Goal: Information Seeking & Learning: Learn about a topic

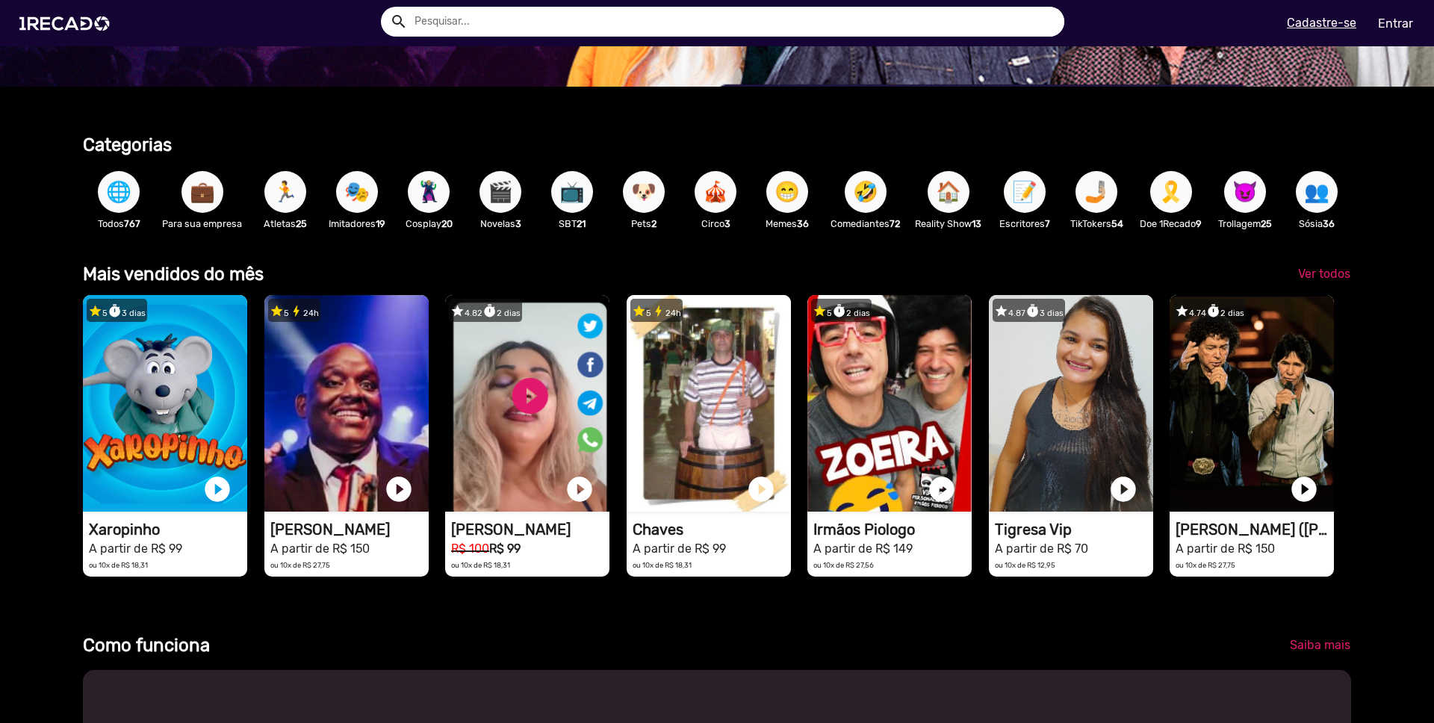
scroll to position [348, 0]
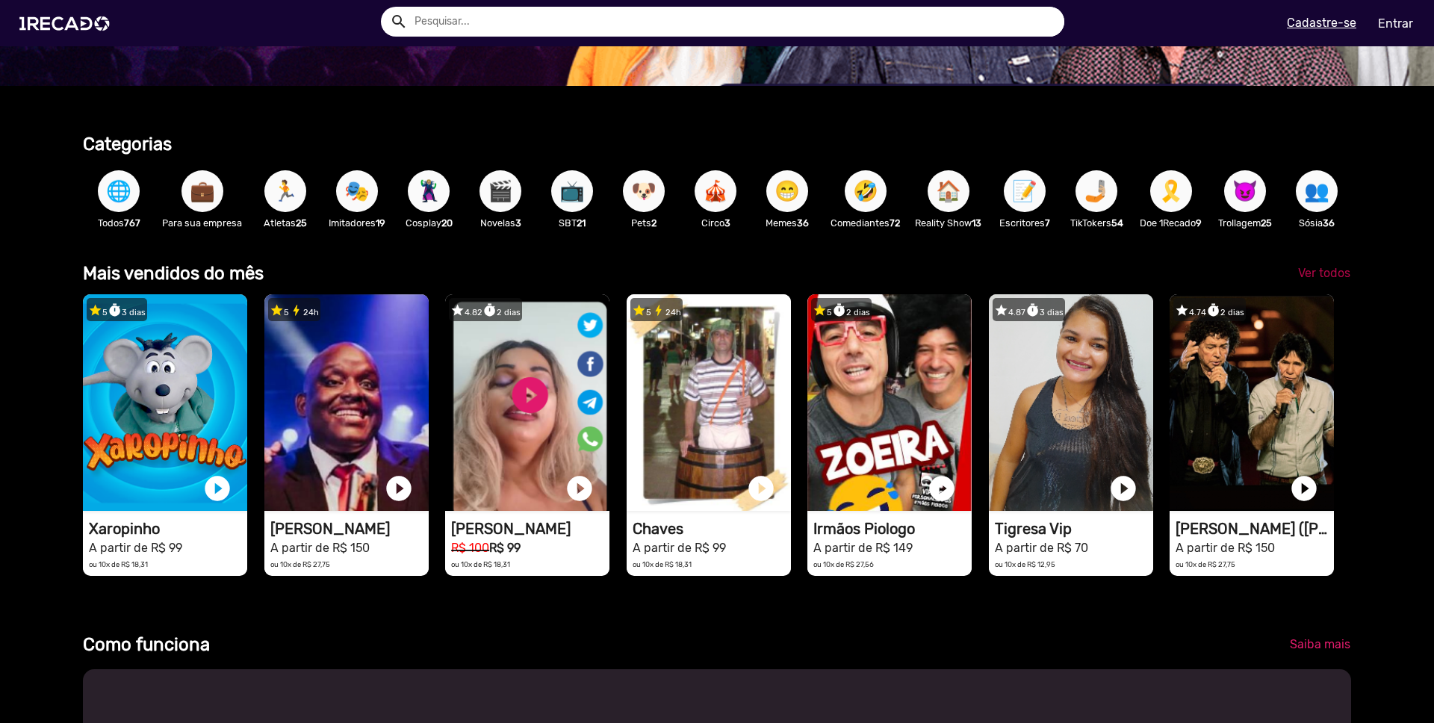
click at [1321, 272] on span "Ver todos" at bounding box center [1324, 273] width 52 height 14
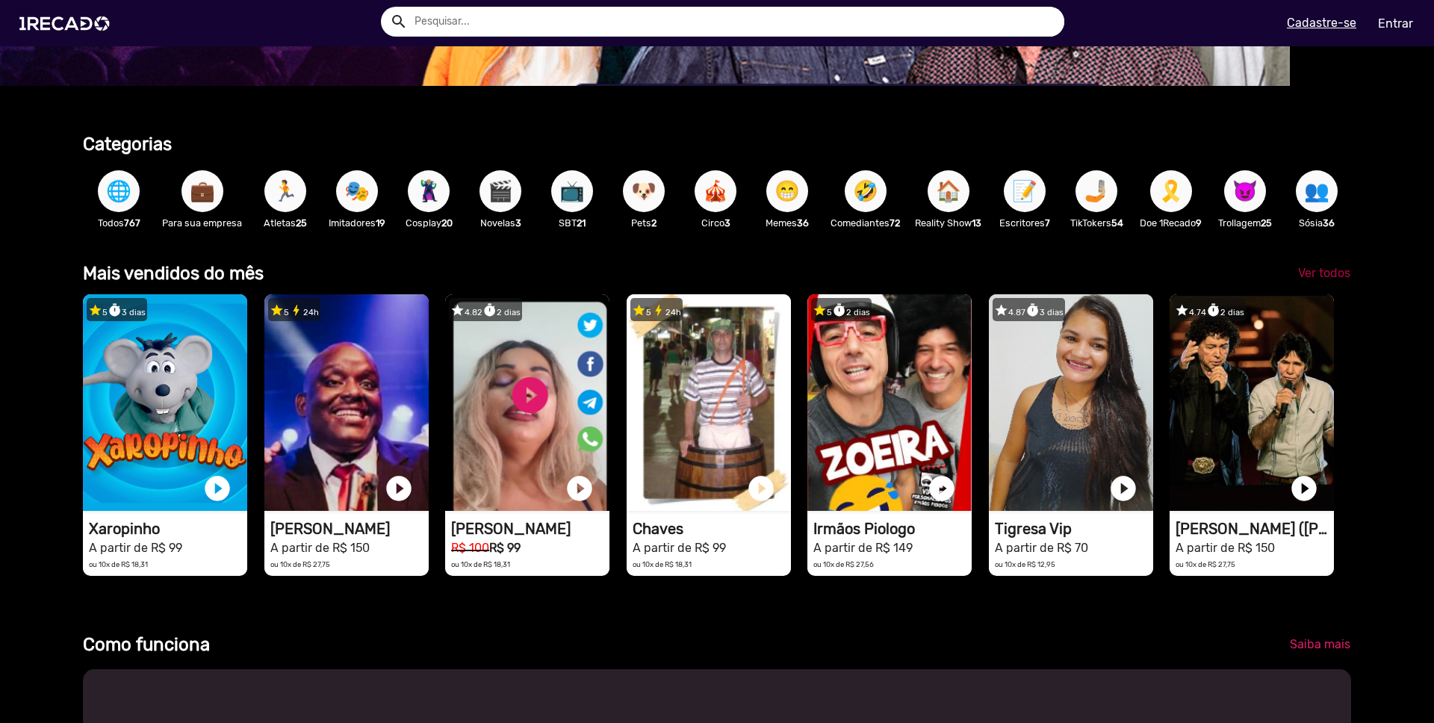
scroll to position [0, 889]
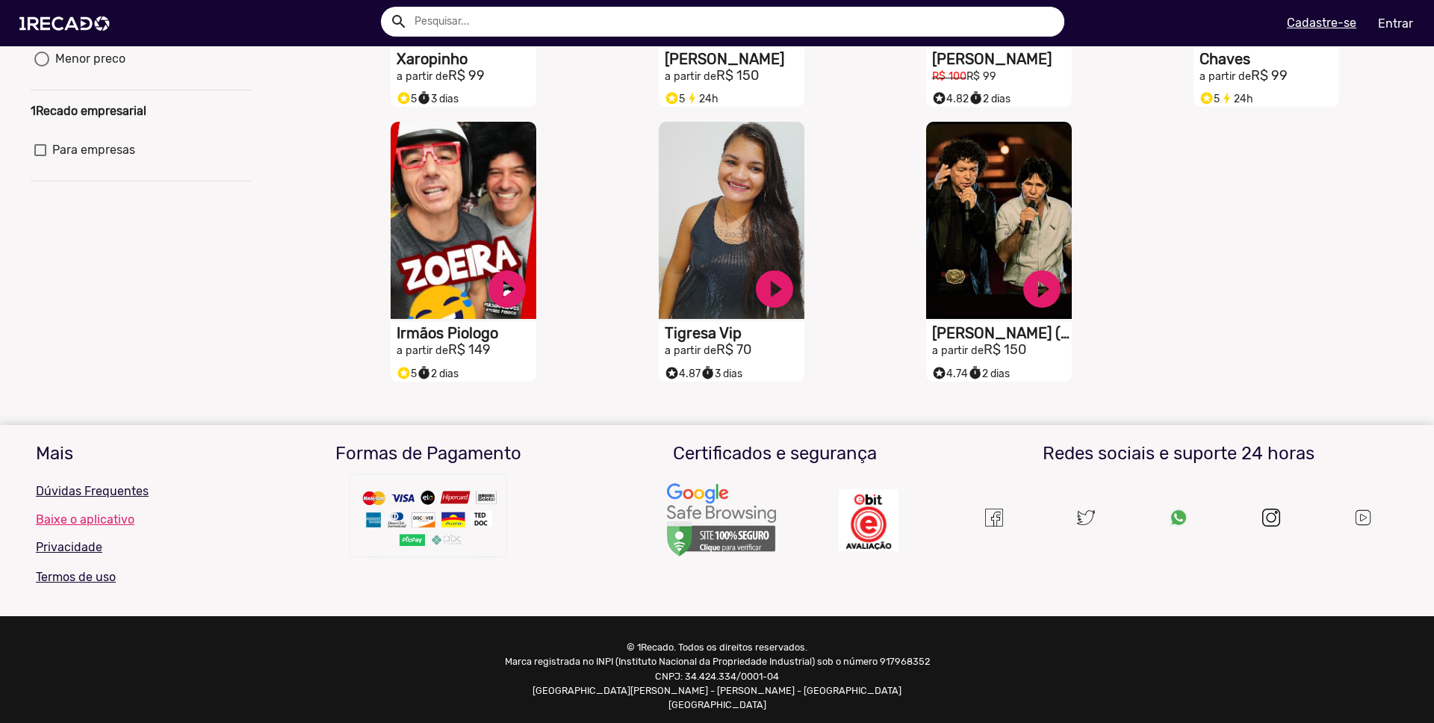
scroll to position [82, 0]
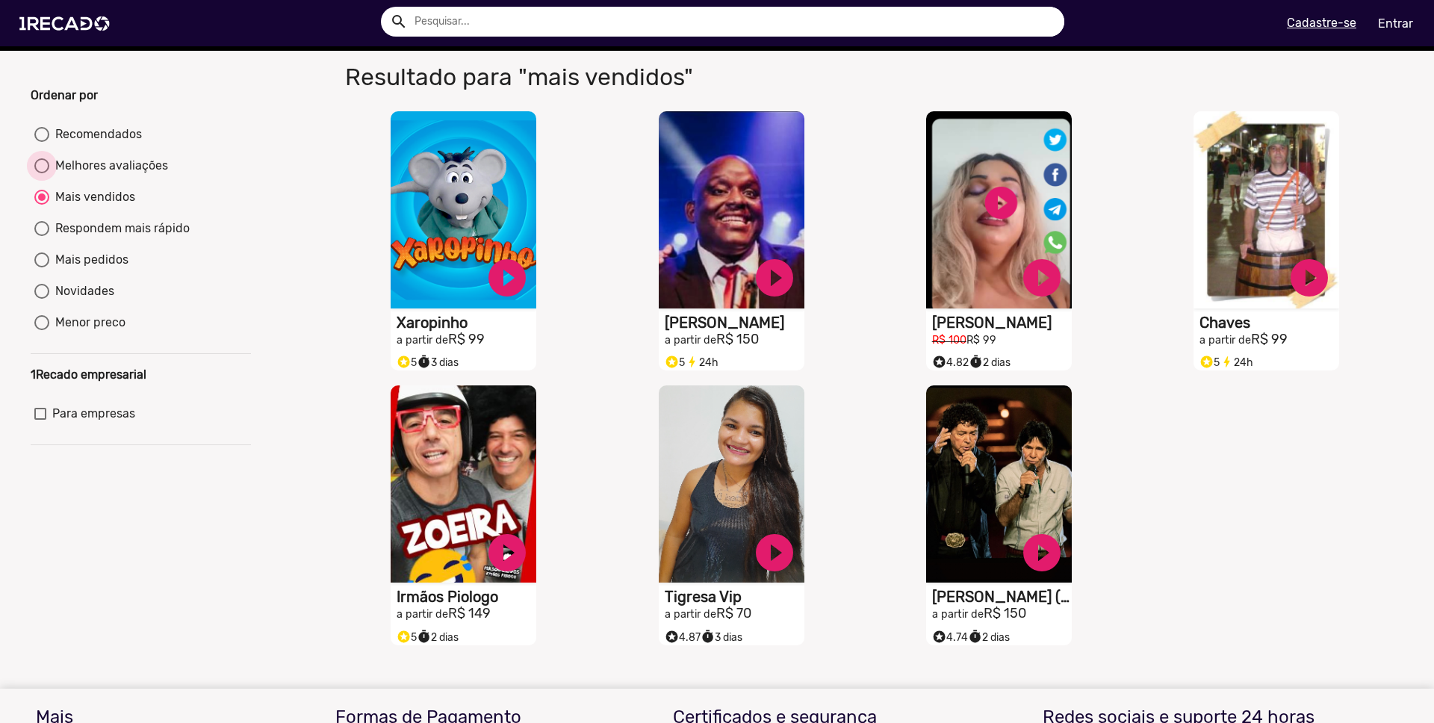
click at [96, 175] on div "Melhores avaliações" at bounding box center [108, 166] width 119 height 18
click at [42, 174] on input "Melhores avaliações" at bounding box center [41, 173] width 1 height 1
radio input "true"
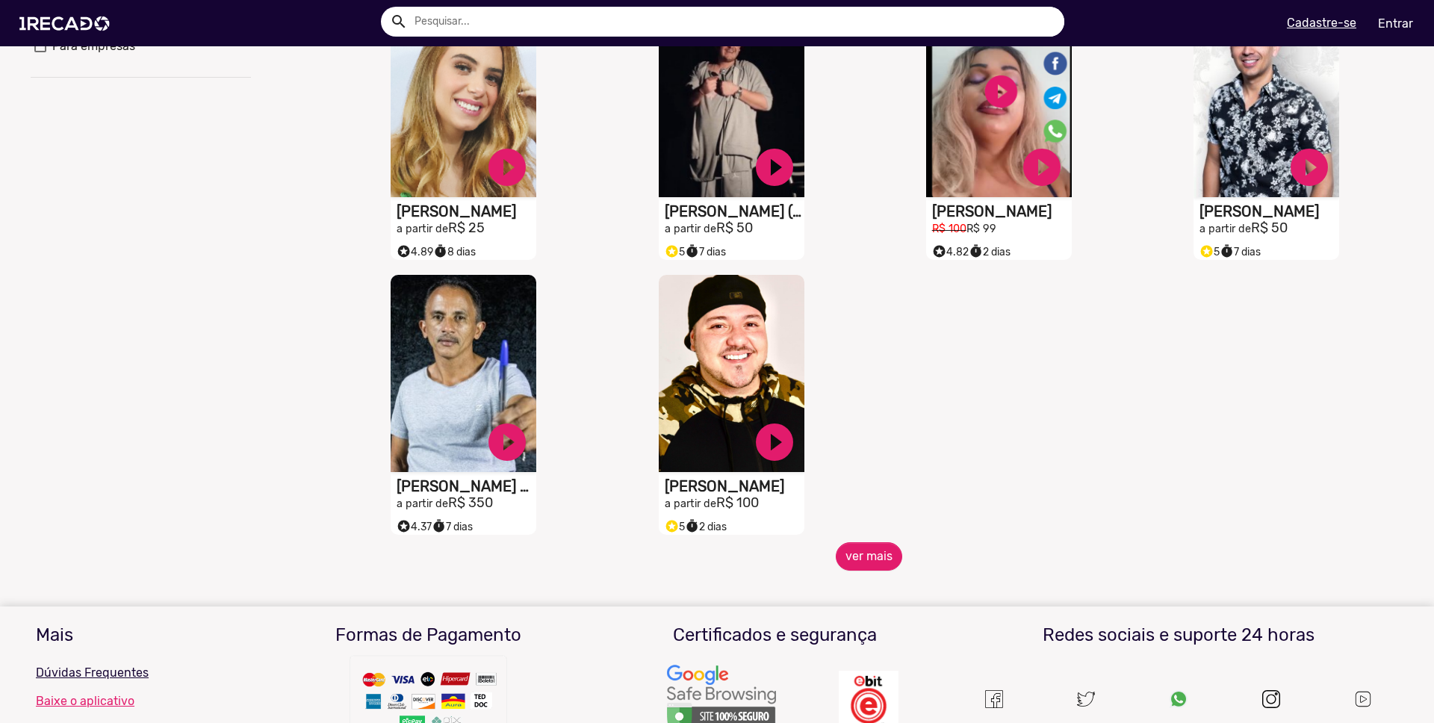
scroll to position [0, 0]
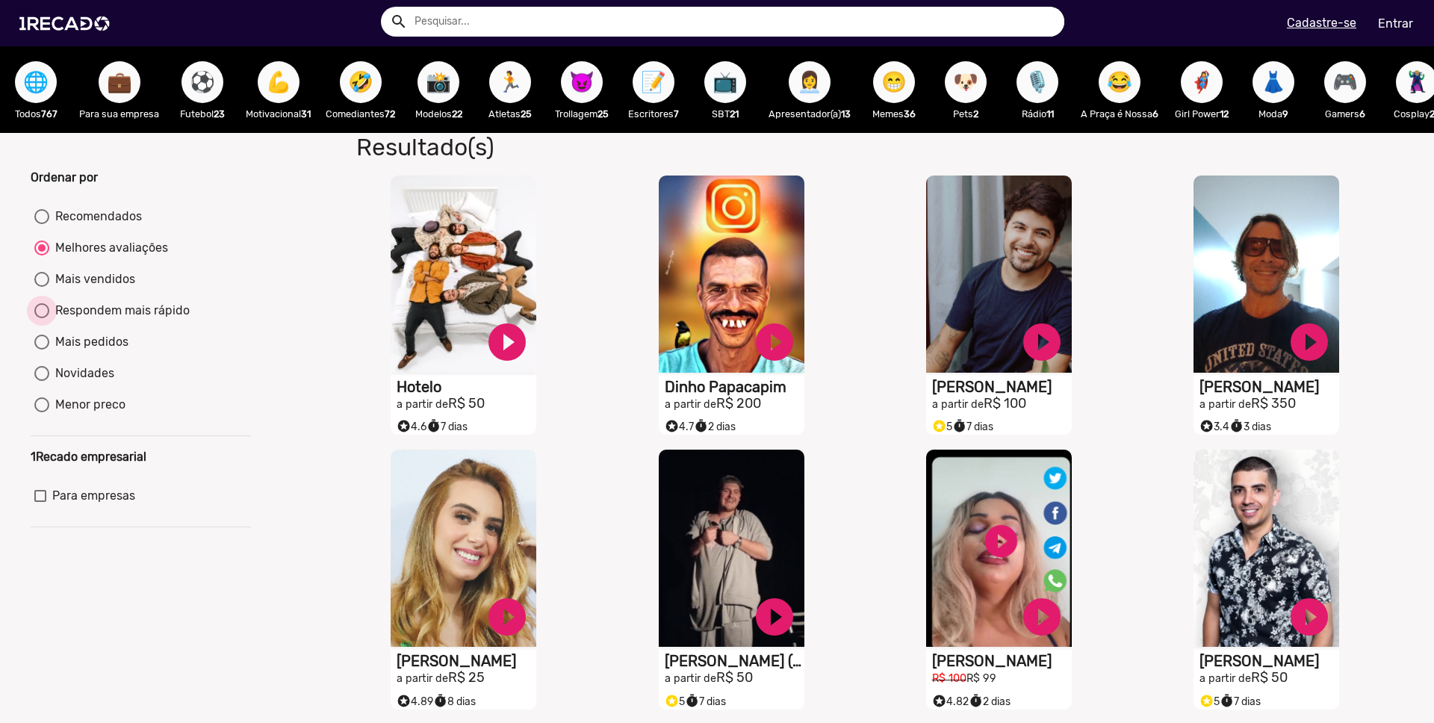
click at [116, 320] on div "Respondem mais rápido" at bounding box center [119, 311] width 140 height 18
click at [42, 319] on input "Respondem mais rápido" at bounding box center [41, 318] width 1 height 1
radio input "true"
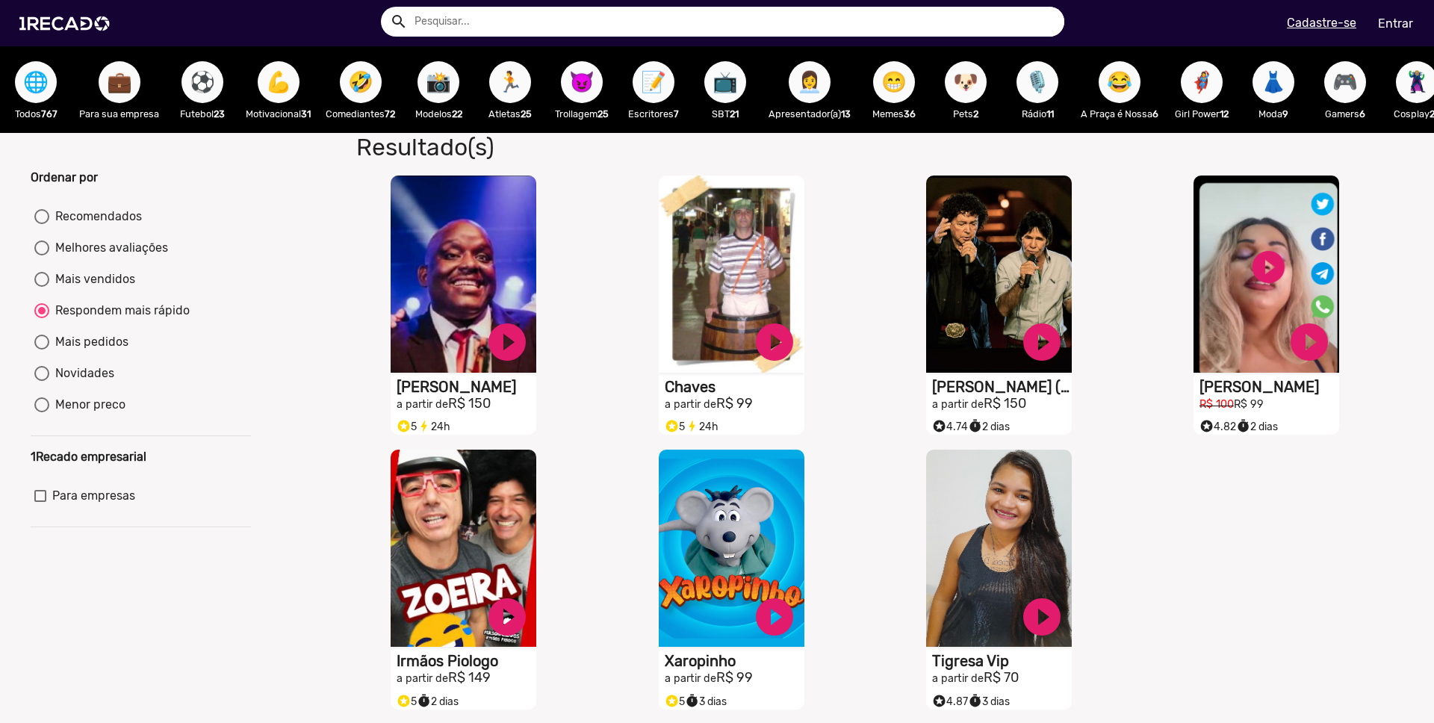
click at [100, 351] on div "Mais pedidos" at bounding box center [88, 342] width 79 height 18
click at [42, 350] on input "Mais pedidos" at bounding box center [41, 350] width 1 height 1
radio input "true"
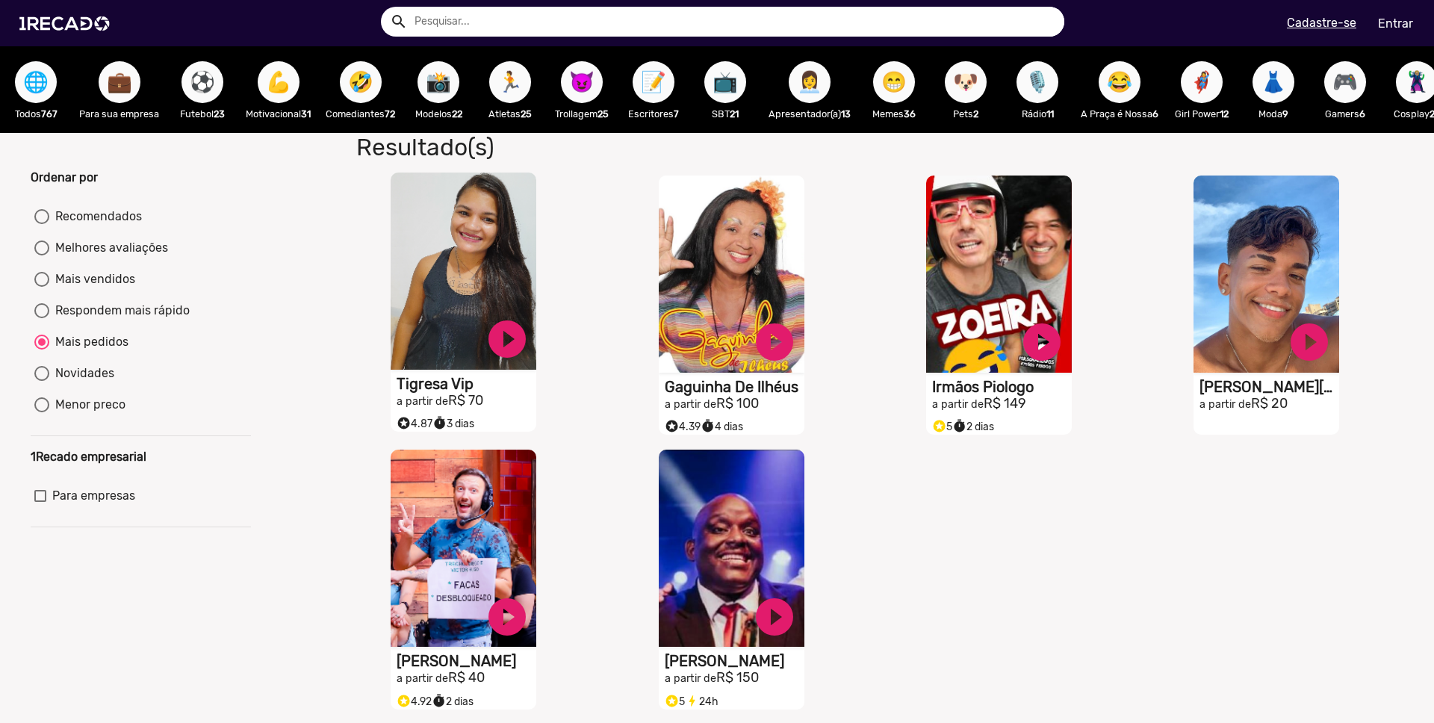
click at [431, 408] on small "a partir de" at bounding box center [423, 401] width 52 height 13
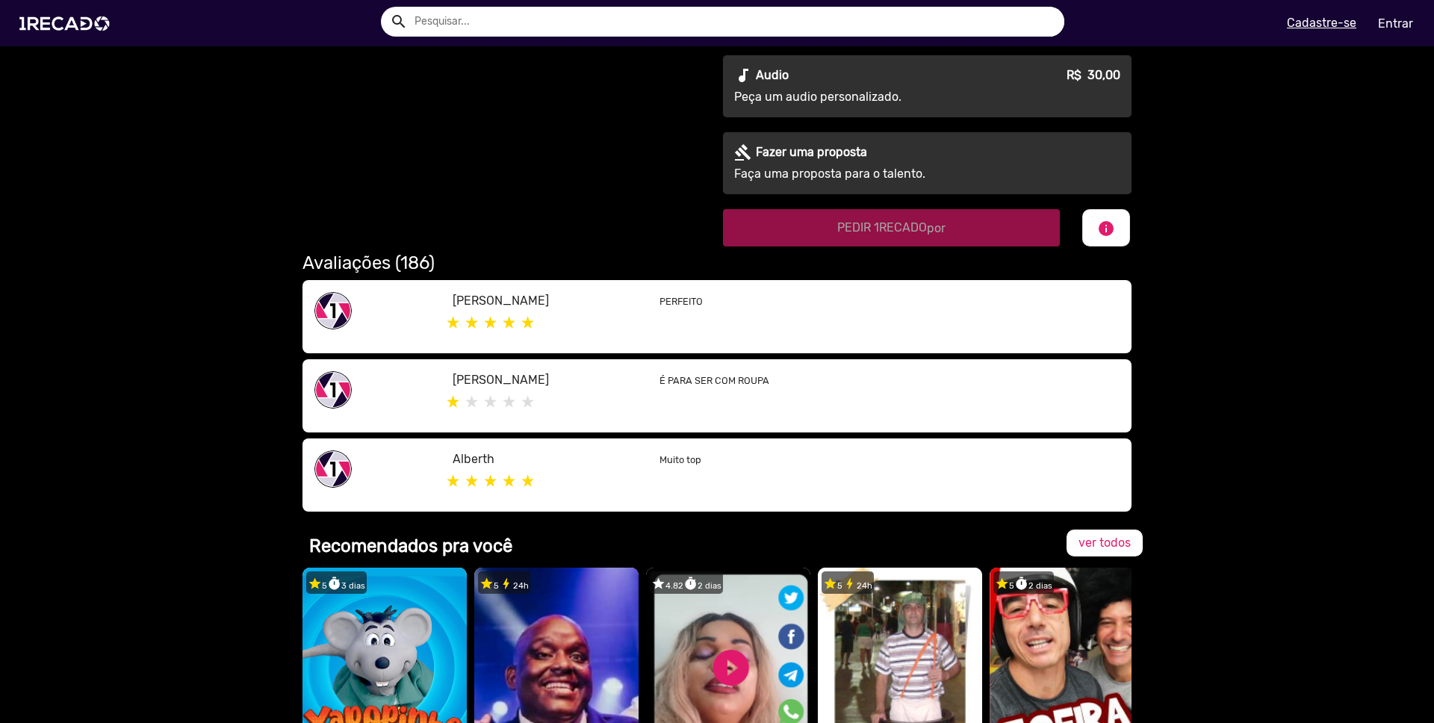
scroll to position [1108, 0]
